Goal: Transaction & Acquisition: Purchase product/service

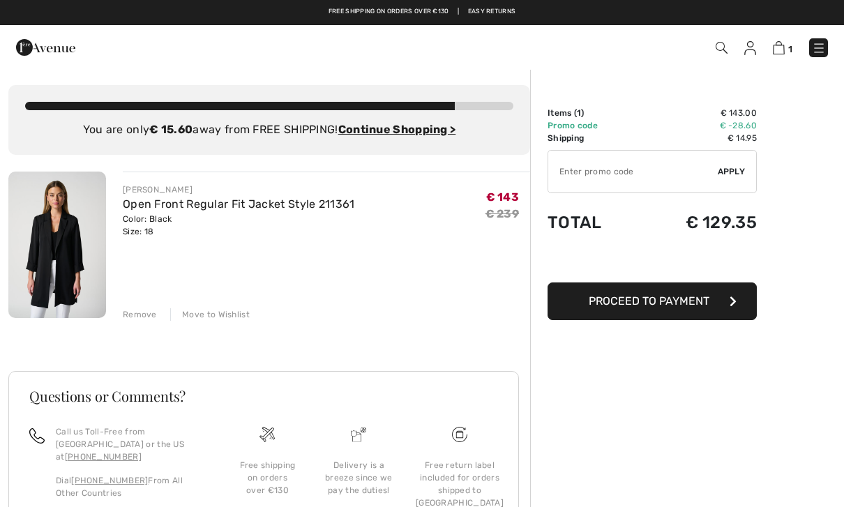
click at [745, 55] on link at bounding box center [750, 47] width 12 height 17
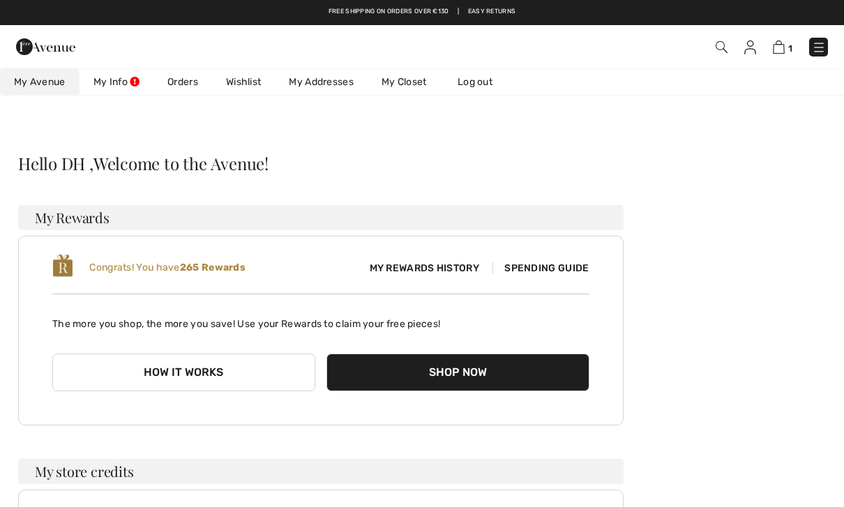
click at [812, 54] on img at bounding box center [819, 47] width 14 height 14
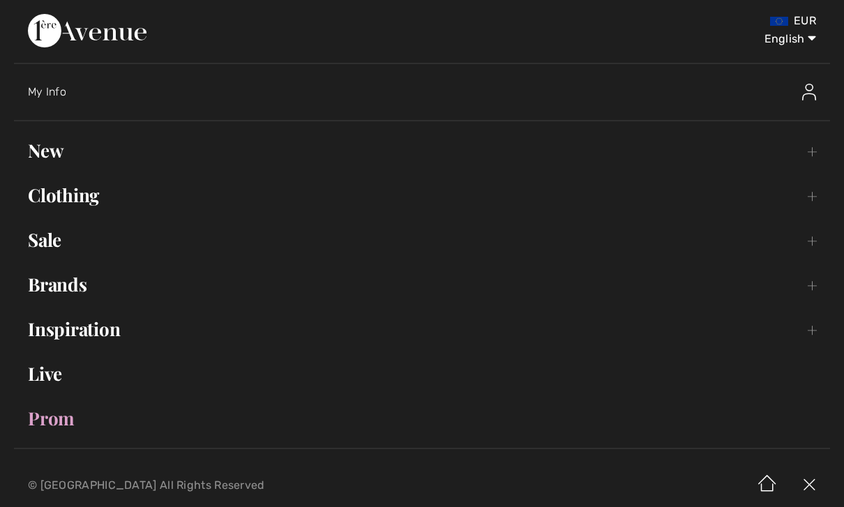
click at [93, 205] on link "Clothing Toggle submenu" at bounding box center [422, 195] width 816 height 31
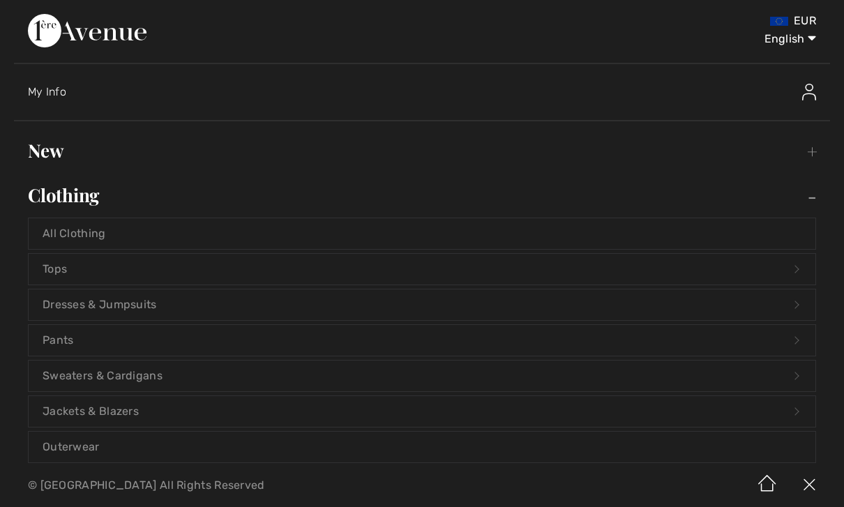
click at [144, 416] on link "Jackets & Blazers Open submenu" at bounding box center [422, 411] width 787 height 31
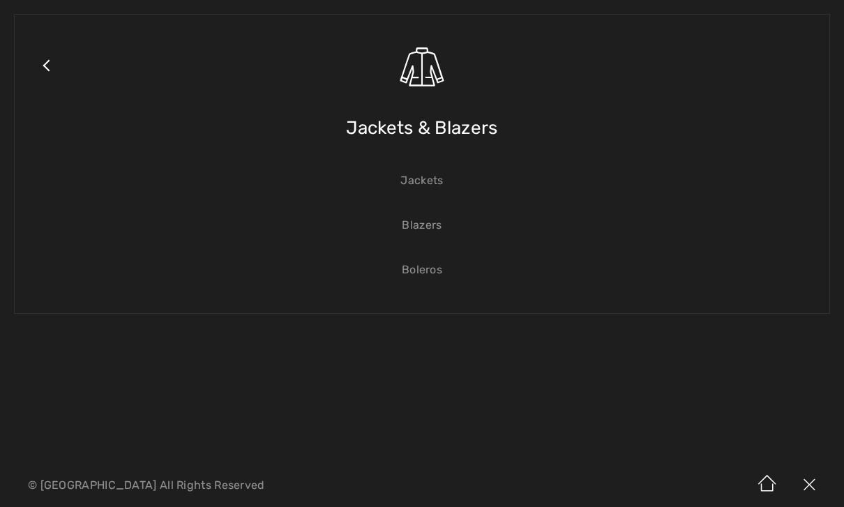
click at [423, 70] on img at bounding box center [421, 67] width 49 height 49
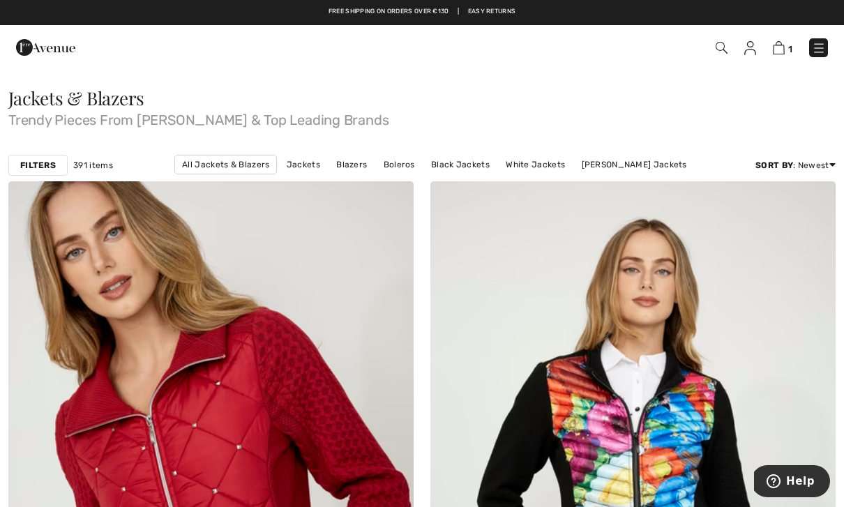
click at [44, 166] on strong "Filters" at bounding box center [38, 165] width 36 height 13
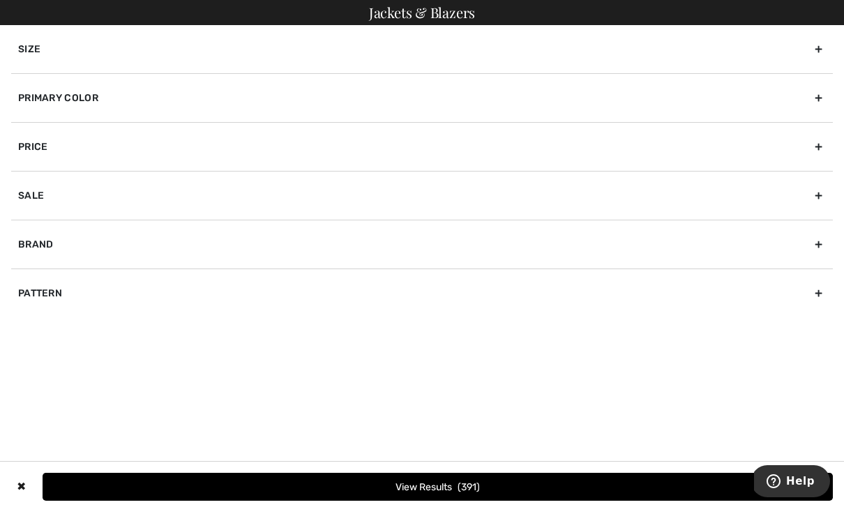
click at [76, 65] on div "Size" at bounding box center [421, 49] width 821 height 48
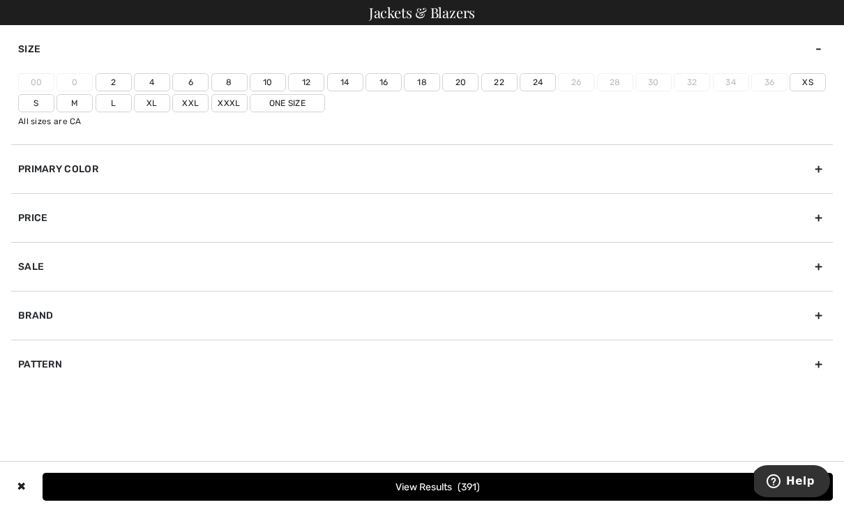
click at [427, 86] on label "18" at bounding box center [422, 82] width 36 height 18
click at [0, 0] on input"] "18" at bounding box center [0, 0] width 0 height 0
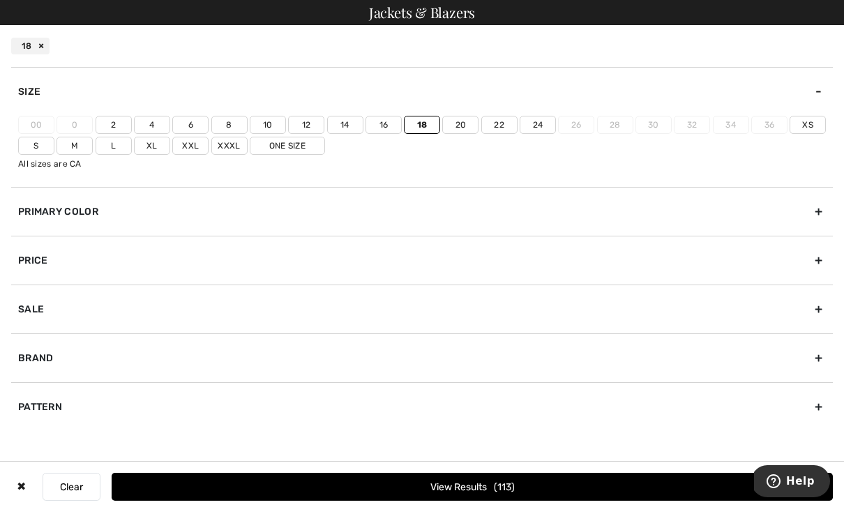
click at [497, 485] on button "View Results 113" at bounding box center [472, 487] width 721 height 28
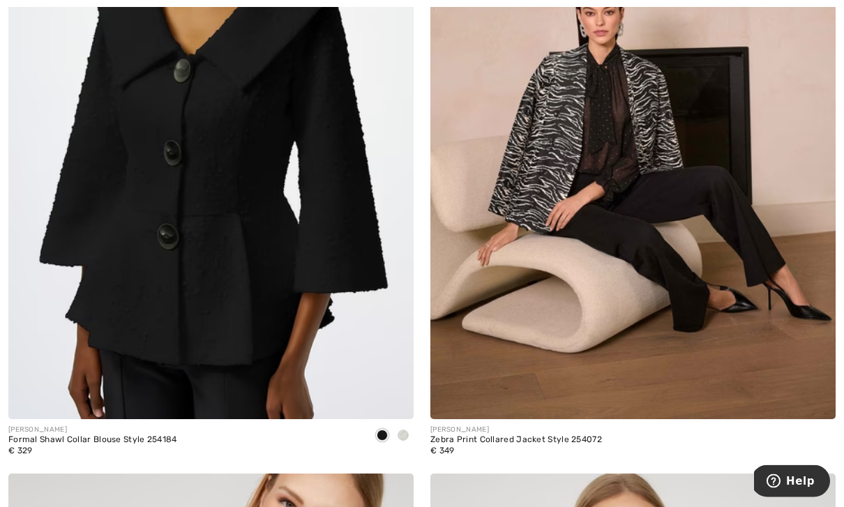
scroll to position [11248, 0]
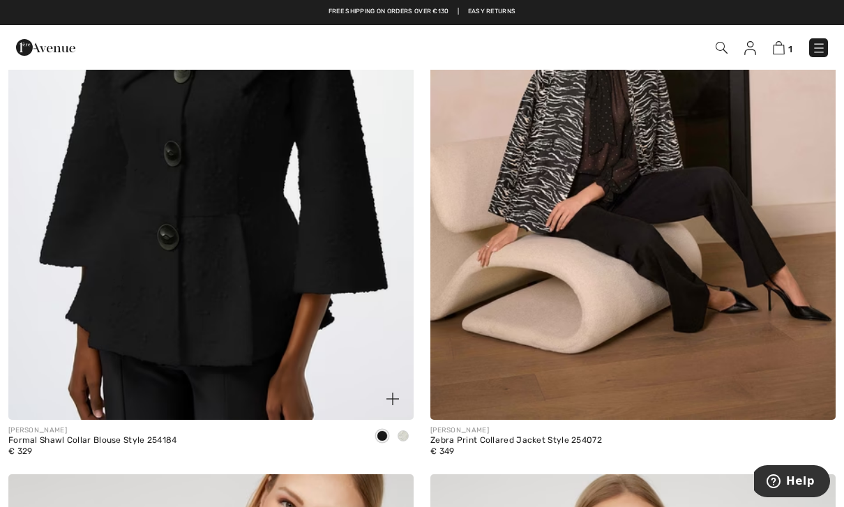
click at [107, 229] on img at bounding box center [210, 116] width 405 height 608
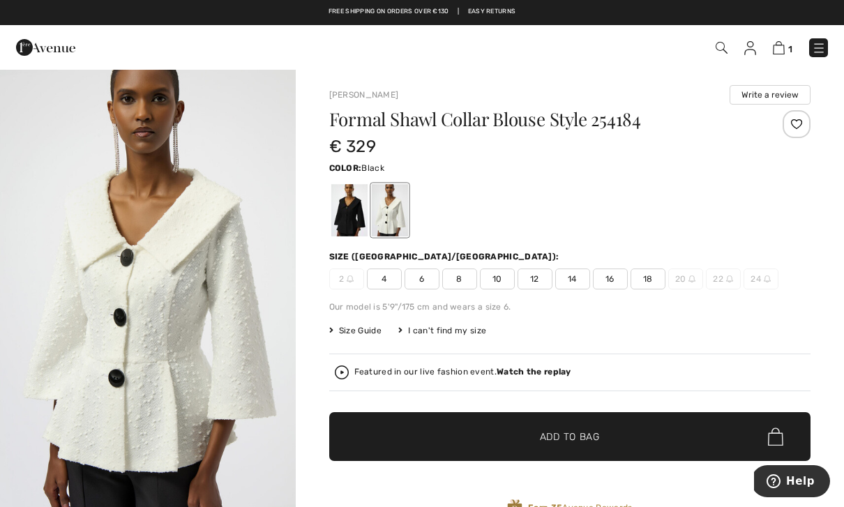
click at [362, 208] on div at bounding box center [349, 210] width 36 height 52
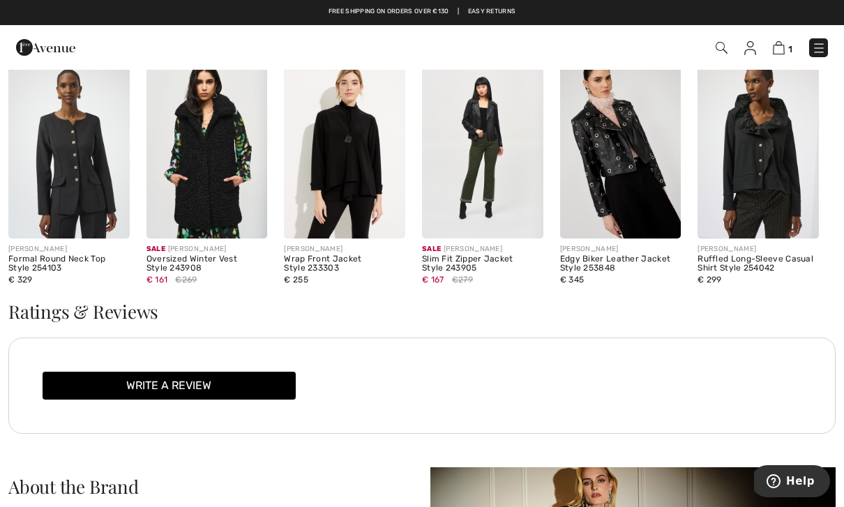
scroll to position [1130, 0]
